Goal: Task Accomplishment & Management: Manage account settings

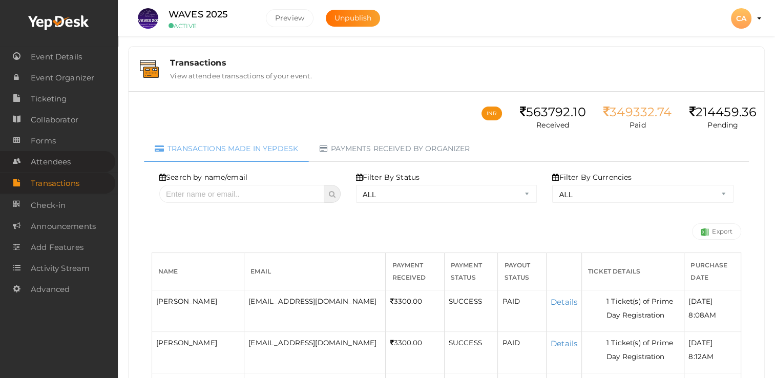
click at [42, 161] on span "Attendees" at bounding box center [51, 162] width 40 height 20
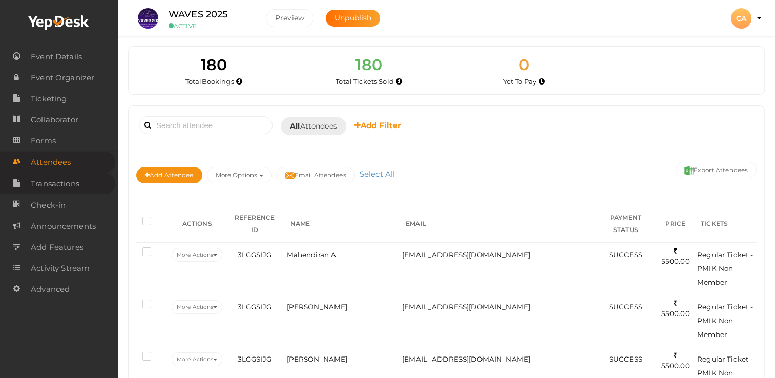
click at [66, 185] on span "Transactions" at bounding box center [55, 184] width 49 height 20
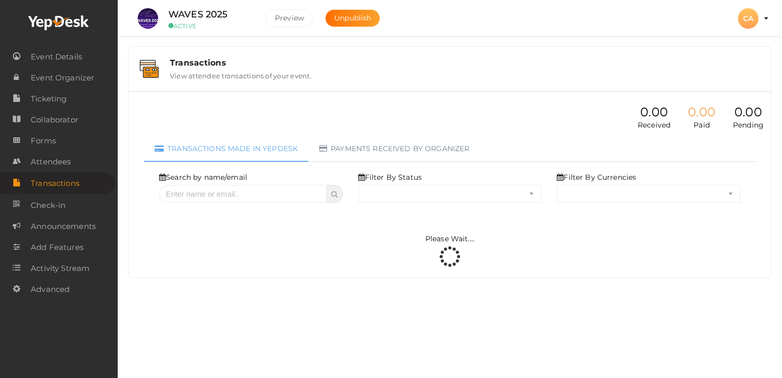
select select "ALL"
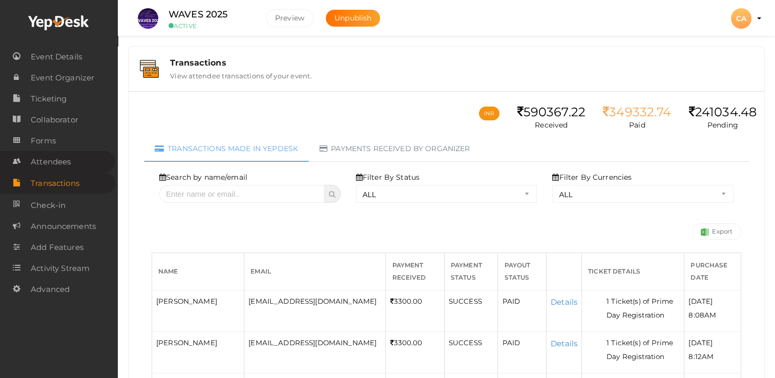
click at [49, 164] on span "Attendees" at bounding box center [51, 162] width 40 height 20
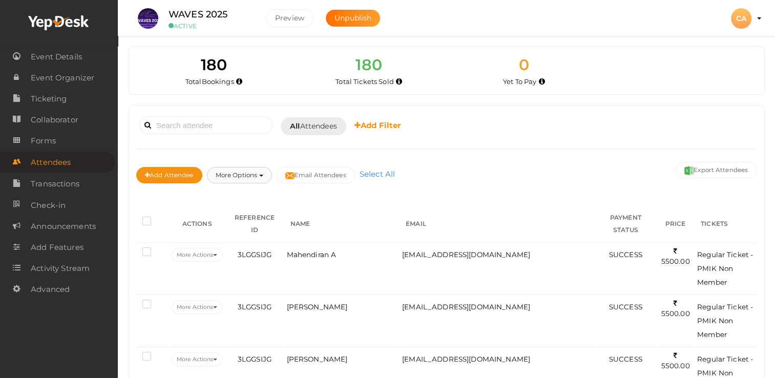
click at [268, 175] on button "More Options" at bounding box center [239, 175] width 65 height 16
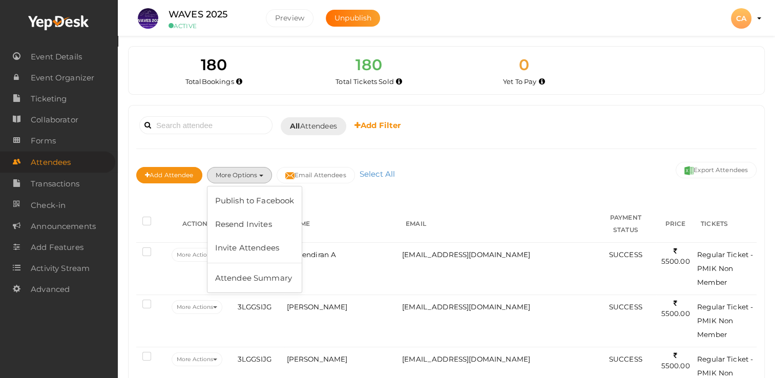
click at [528, 132] on div "Booked for [DATE] [DATE] [DATE] This Week Custom Date All Attendees All Yet to …" at bounding box center [446, 125] width 620 height 25
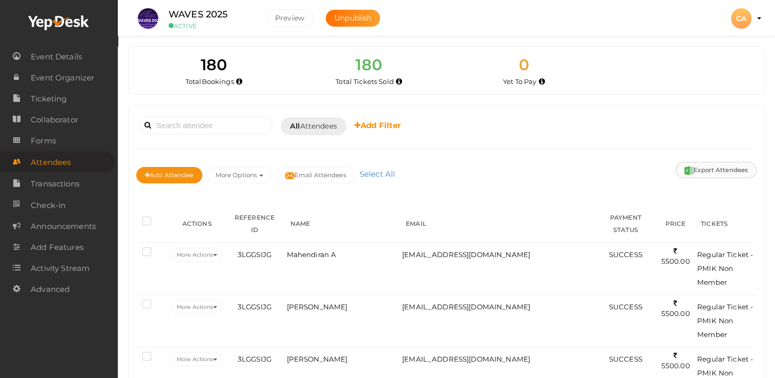
click at [713, 169] on button "Export Attendees" at bounding box center [715, 170] width 81 height 16
click at [52, 183] on span "Transactions" at bounding box center [55, 184] width 49 height 20
